Goal: Use online tool/utility: Utilize a website feature to perform a specific function

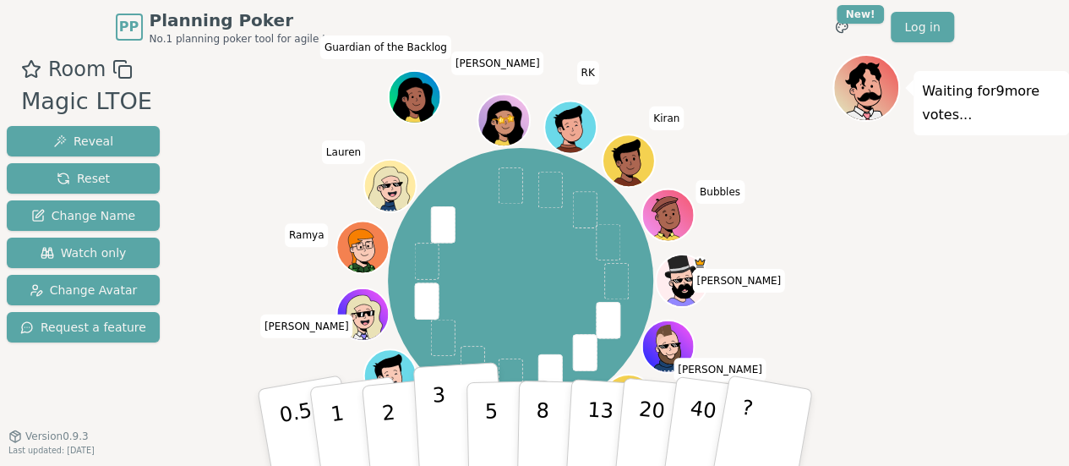
click at [450, 420] on button "3" at bounding box center [458, 428] width 92 height 132
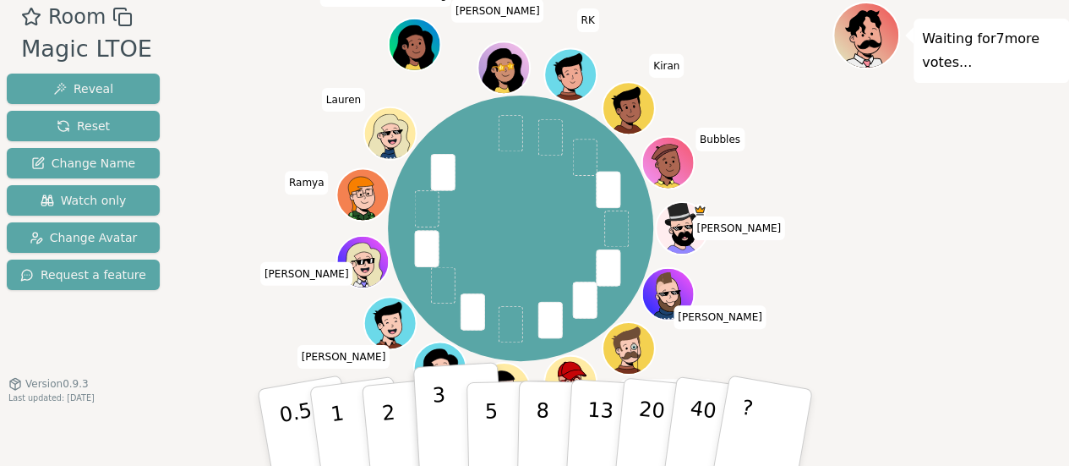
click at [445, 400] on button "3" at bounding box center [458, 428] width 92 height 132
click at [501, 418] on button "5" at bounding box center [509, 427] width 87 height 128
click at [452, 426] on button "3" at bounding box center [458, 428] width 92 height 132
click at [564, 160] on div "[PERSON_NAME] [PERSON_NAME] Ed [PERSON_NAME] (you) [PERSON_NAME] [PERSON_NAME] …" at bounding box center [520, 228] width 265 height 265
click at [251, 324] on div "[PERSON_NAME] [PERSON_NAME] Ed [PERSON_NAME] (you) [PERSON_NAME] [PERSON_NAME] …" at bounding box center [520, 228] width 625 height 392
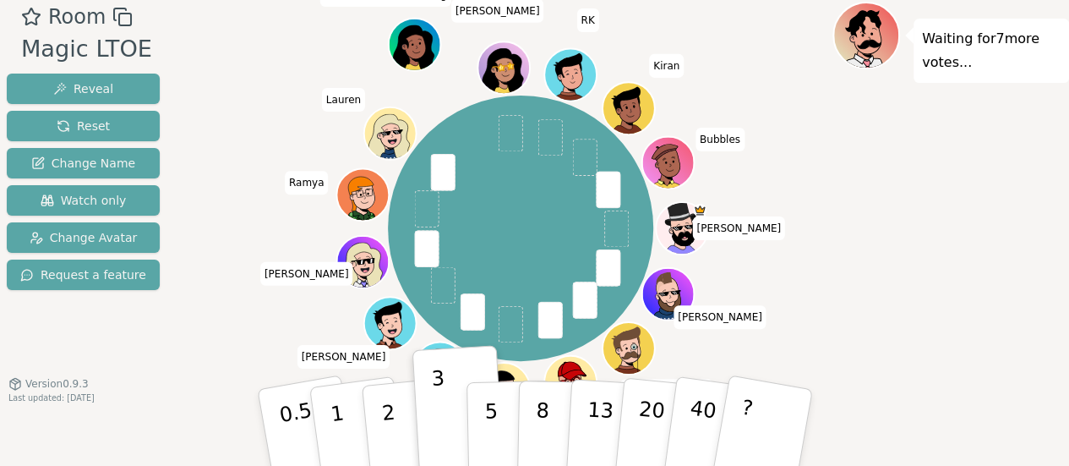
click at [941, 268] on div "Waiting for 7 more votes..." at bounding box center [950, 234] width 237 height 465
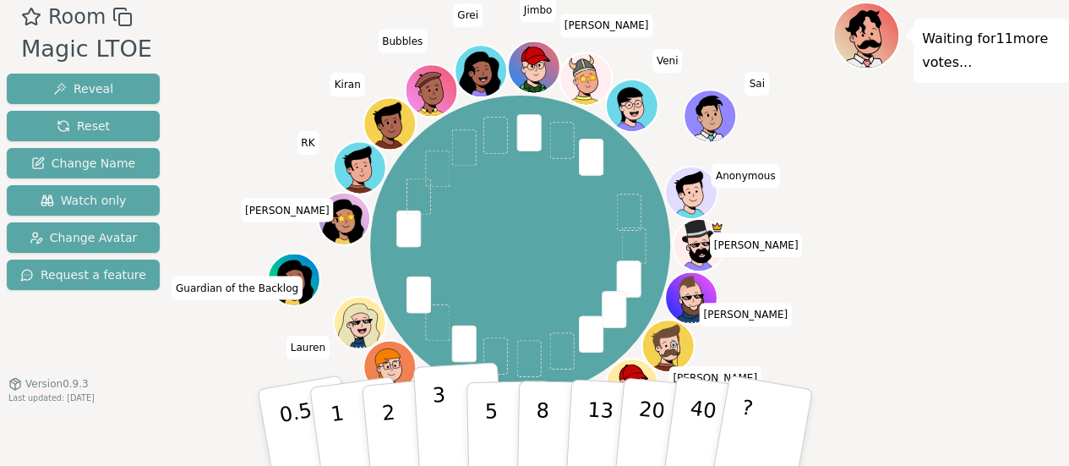
click at [460, 417] on button "3" at bounding box center [458, 428] width 92 height 132
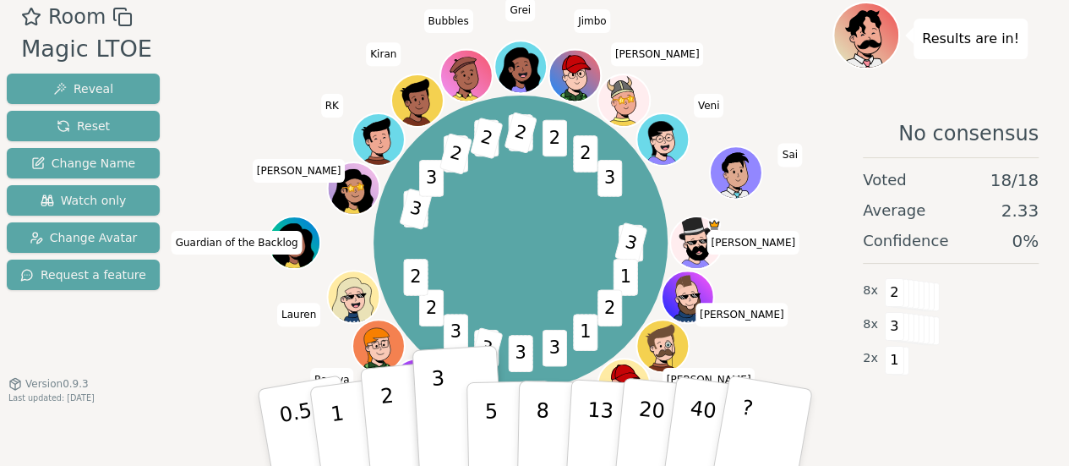
click at [392, 414] on button "2" at bounding box center [407, 428] width 96 height 134
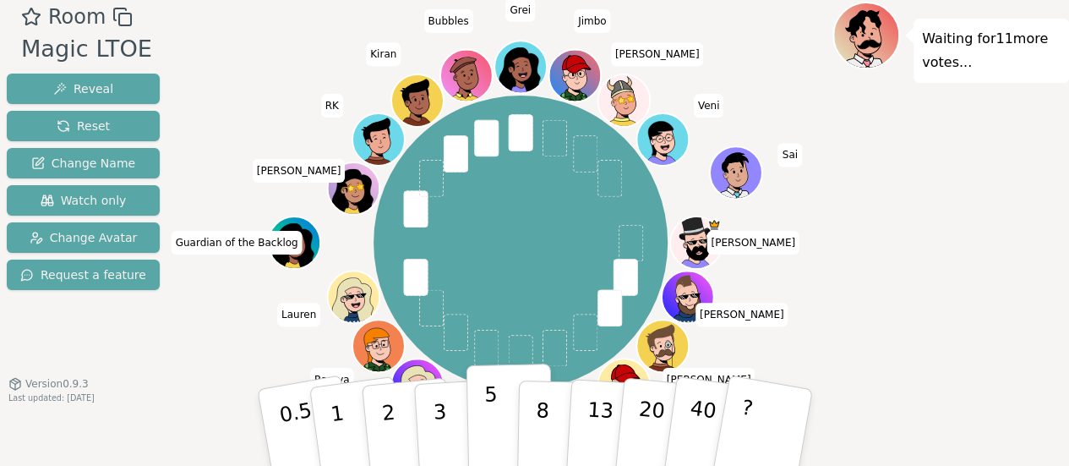
click at [488, 418] on p "5" at bounding box center [490, 427] width 14 height 91
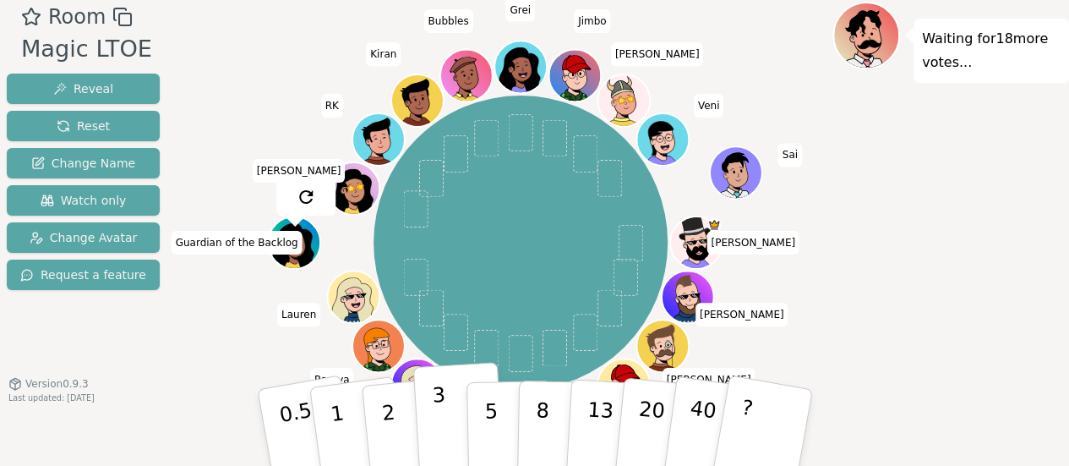
click at [442, 423] on p "3" at bounding box center [440, 429] width 19 height 92
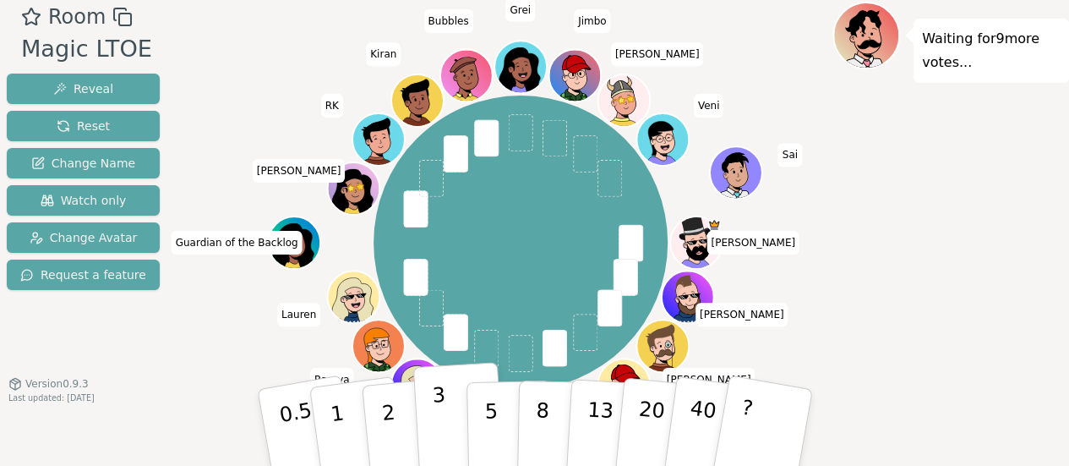
click at [431, 450] on button "3" at bounding box center [458, 428] width 92 height 132
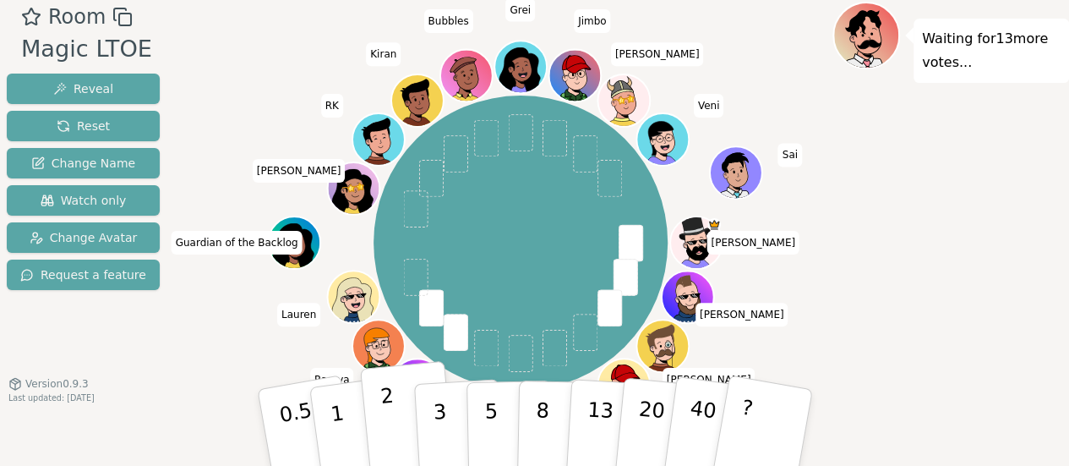
click at [396, 434] on button "2" at bounding box center [407, 428] width 96 height 134
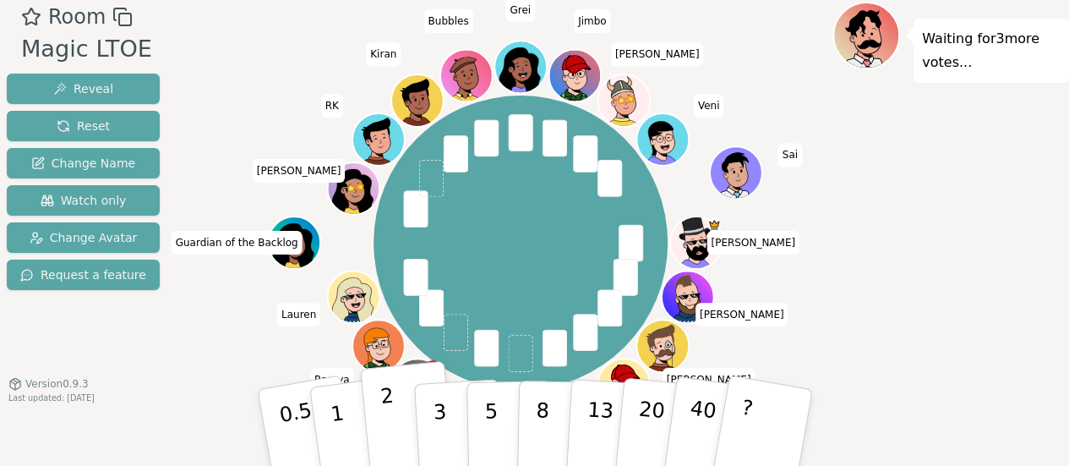
click at [401, 447] on button "2" at bounding box center [407, 428] width 96 height 134
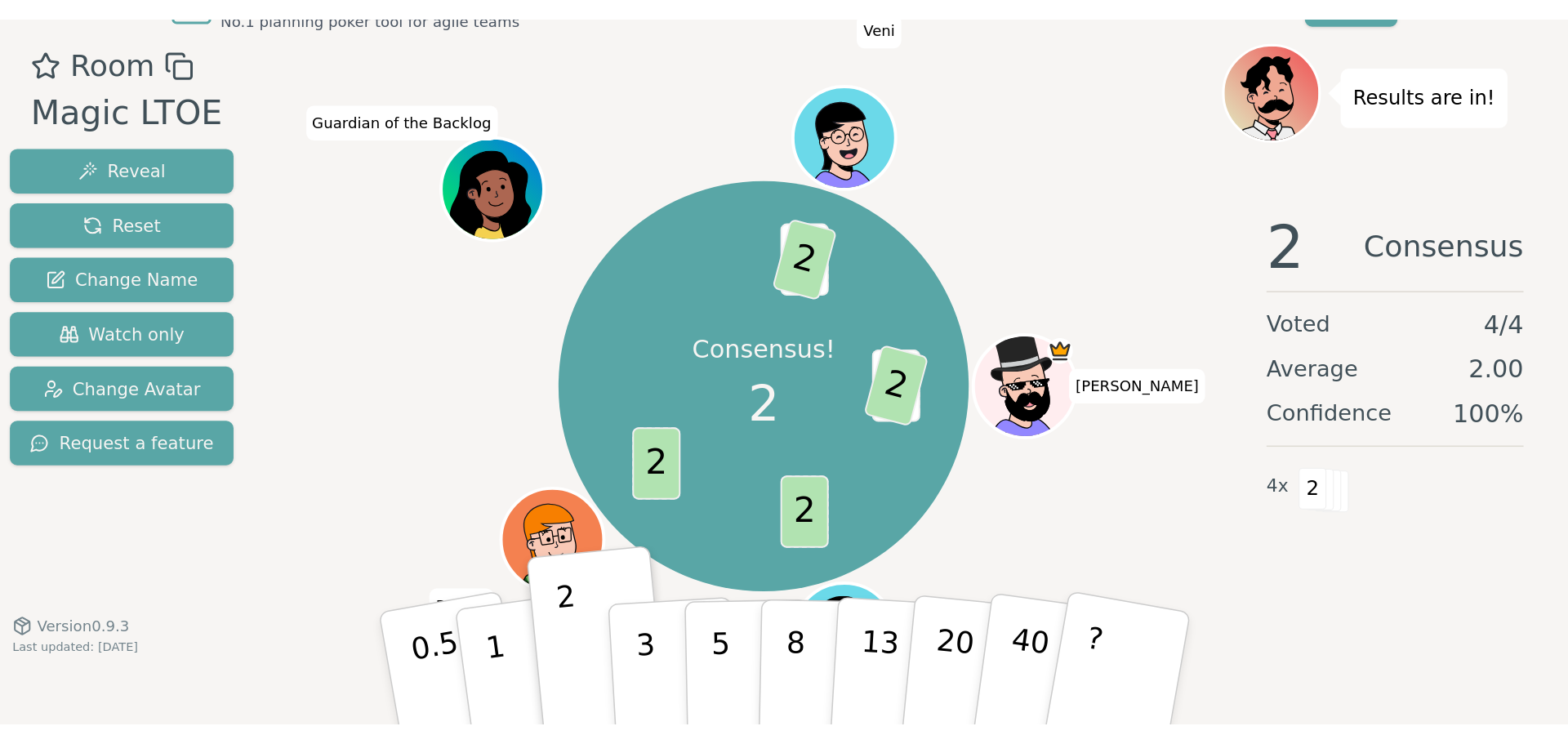
scroll to position [0, 0]
